Goal: Task Accomplishment & Management: Use online tool/utility

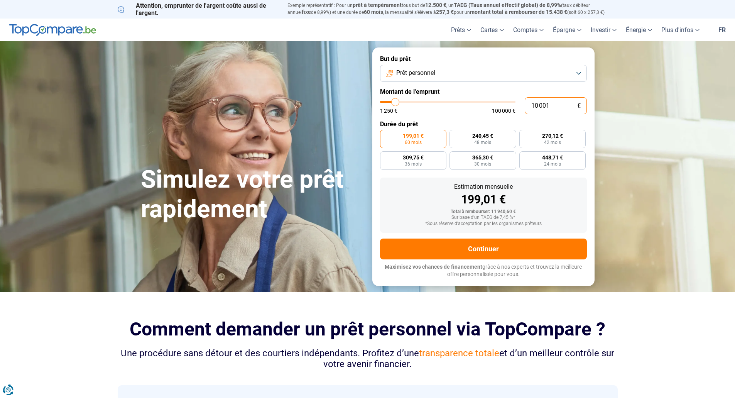
drag, startPoint x: 531, startPoint y: 106, endPoint x: 551, endPoint y: 103, distance: 19.6
click at [551, 103] on input "10 001" at bounding box center [556, 105] width 62 height 17
type input "5"
type input "1250"
type input "54"
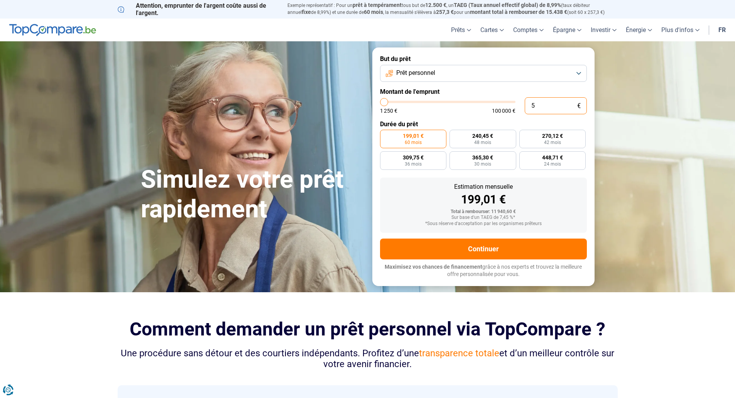
type input "1250"
type input "547"
type input "1250"
type input "5 479"
type input "5500"
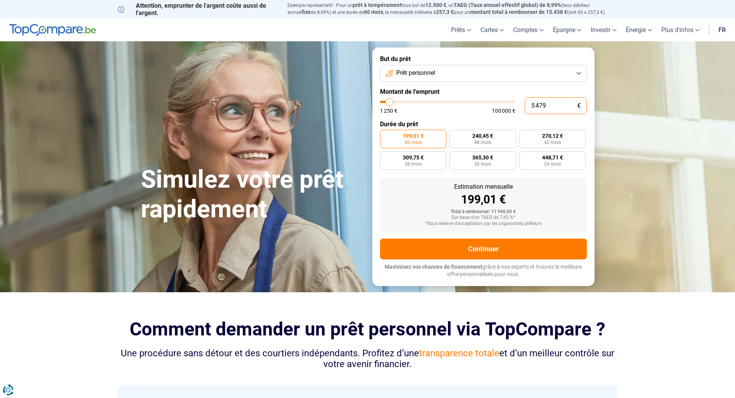
type input "54 798"
type input "54750"
radio input "false"
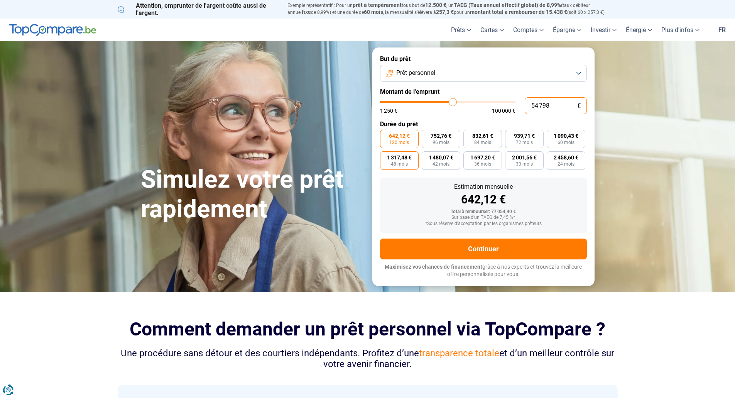
type input "54 798"
click at [404, 156] on span "1 317,48 €" at bounding box center [399, 157] width 25 height 5
click at [385, 156] on input "1 317,48 € 48 mois" at bounding box center [382, 153] width 5 height 5
radio input "true"
